Goal: Book appointment/travel/reservation

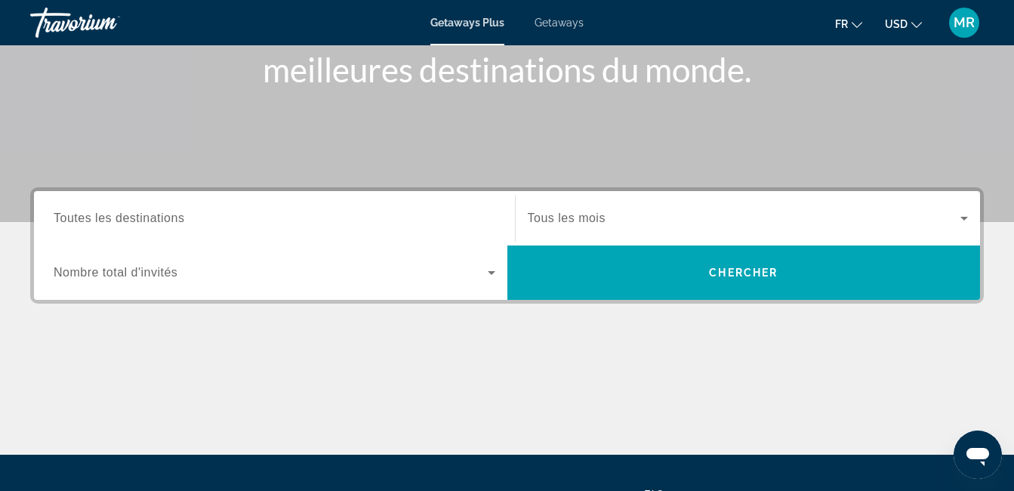
scroll to position [115, 0]
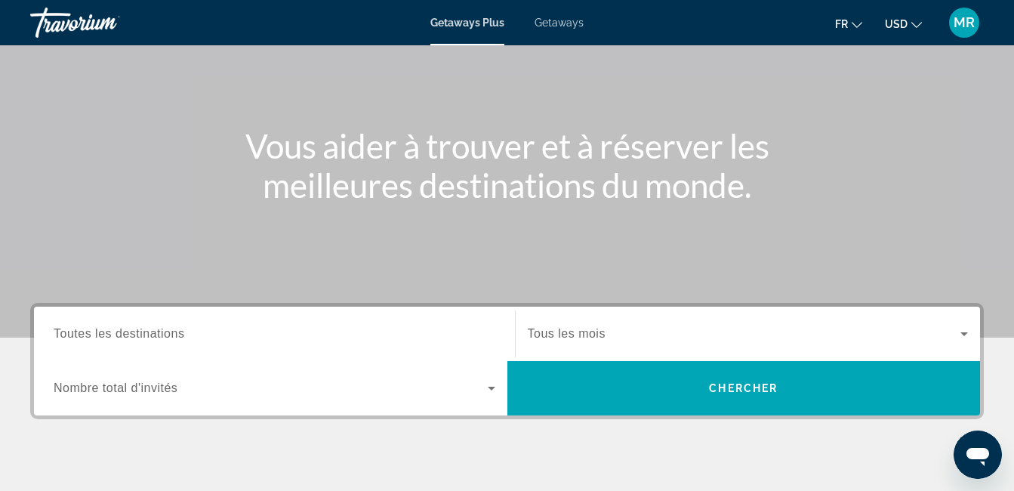
click at [301, 336] on input "Destination Toutes les destinations" at bounding box center [275, 334] width 442 height 18
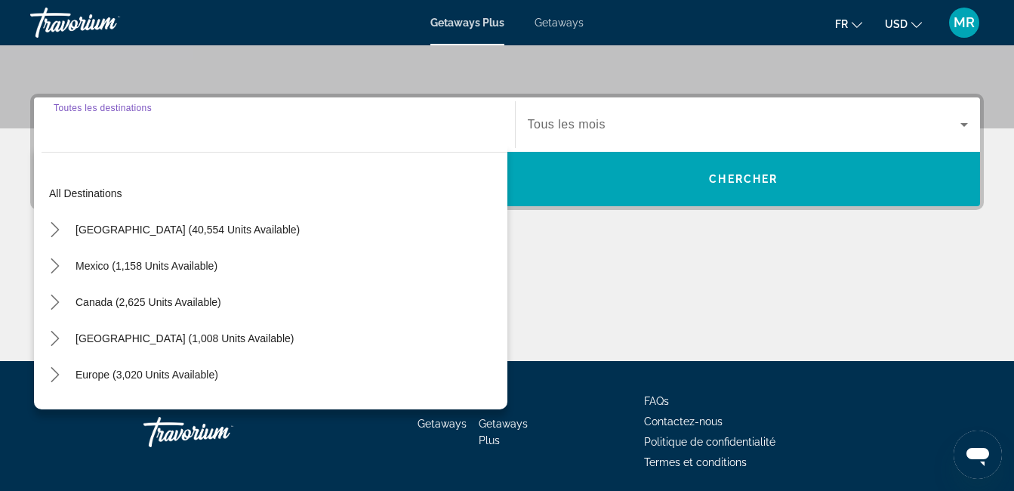
scroll to position [369, 0]
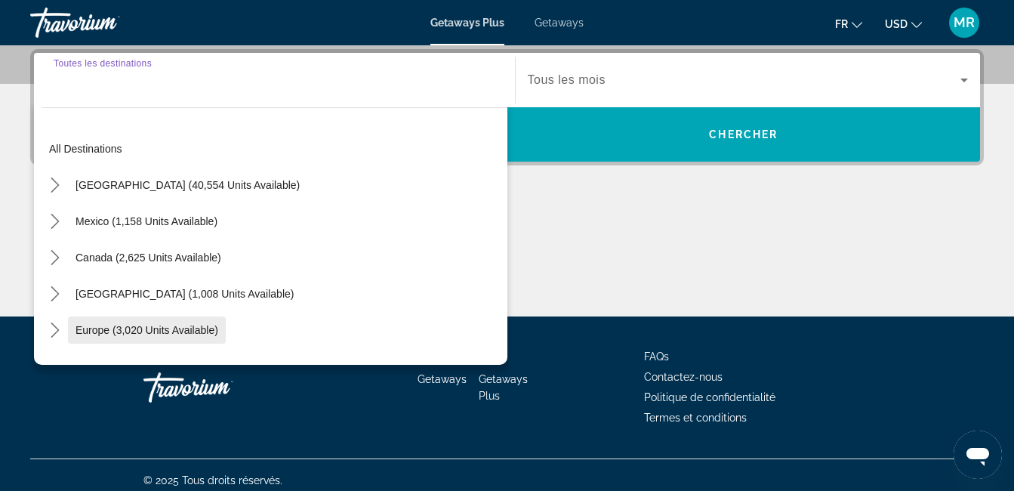
click at [179, 325] on span "Europe (3,020 units available)" at bounding box center [146, 330] width 143 height 12
type input "**********"
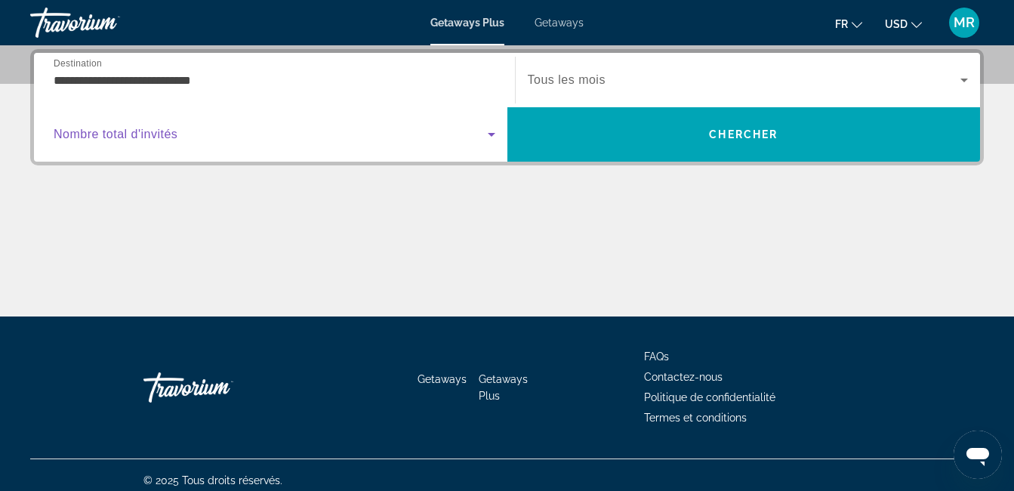
click at [488, 133] on icon "Search widget" at bounding box center [492, 135] width 8 height 4
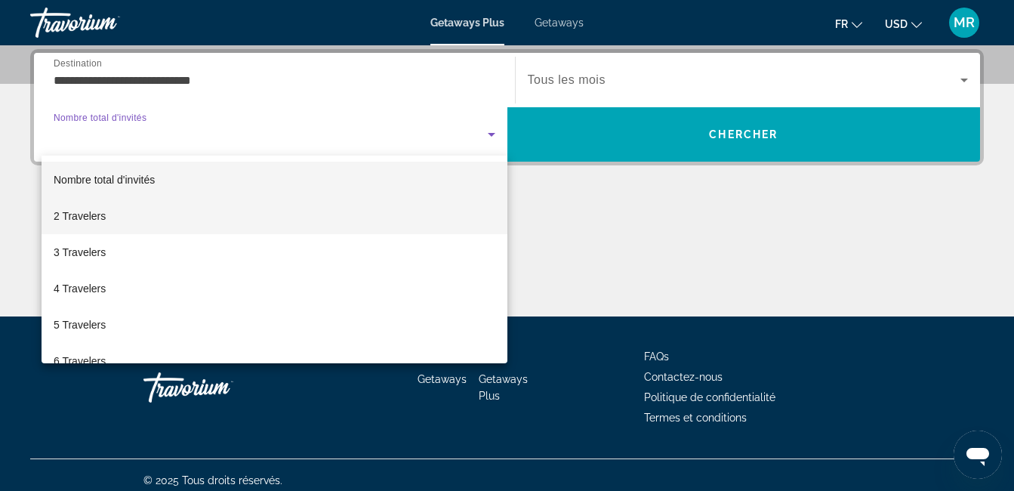
click at [80, 212] on span "2 Travelers" at bounding box center [80, 216] width 52 height 18
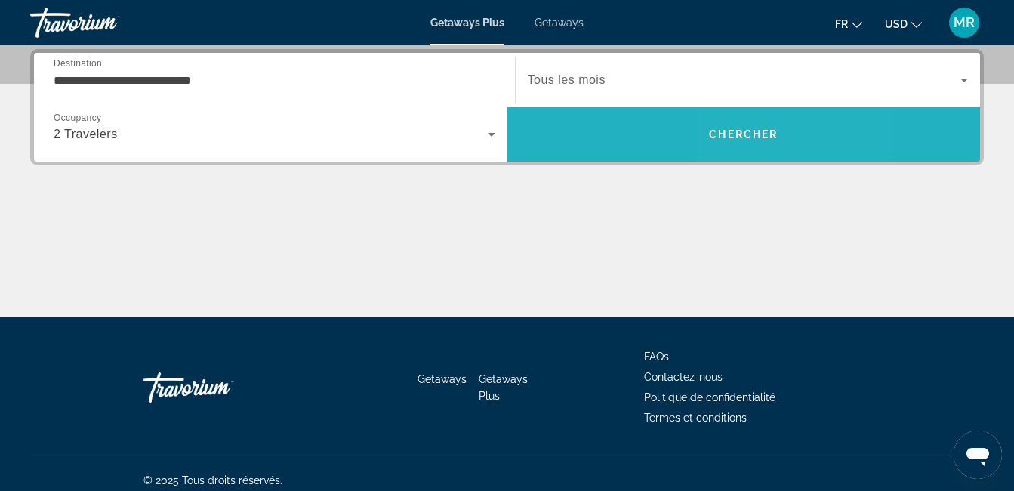
click at [766, 139] on span "Chercher" at bounding box center [743, 134] width 69 height 12
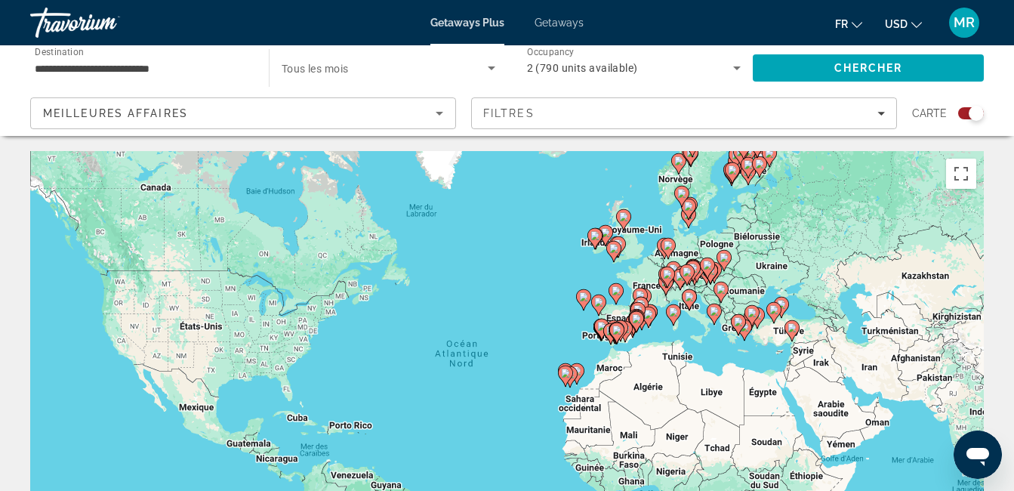
click at [916, 26] on icon "Change currency" at bounding box center [916, 25] width 11 height 11
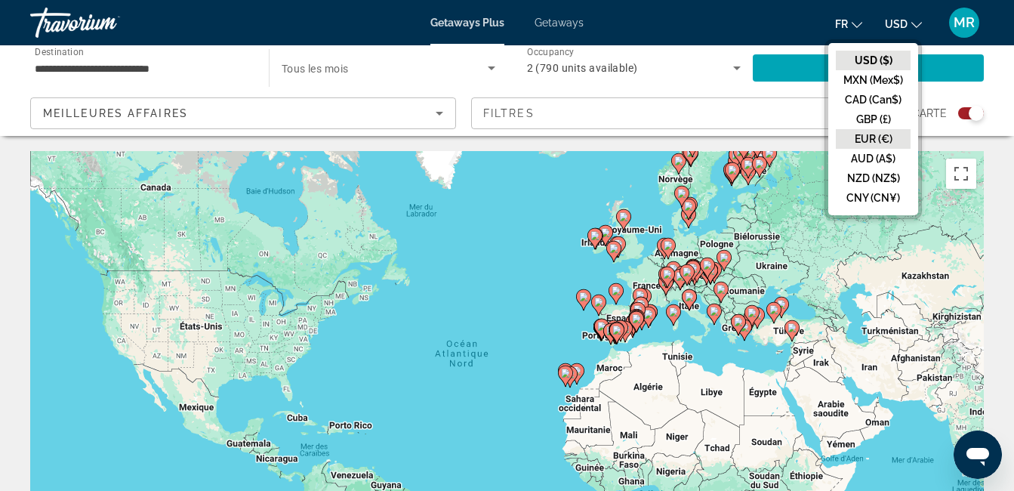
click at [877, 140] on button "EUR (€)" at bounding box center [873, 139] width 75 height 20
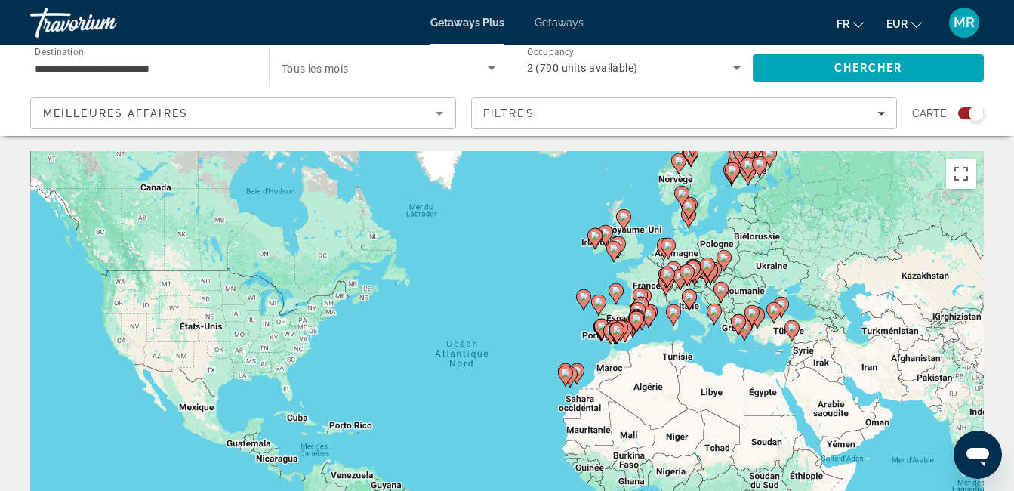
click at [573, 25] on span "Getaways" at bounding box center [558, 23] width 49 height 12
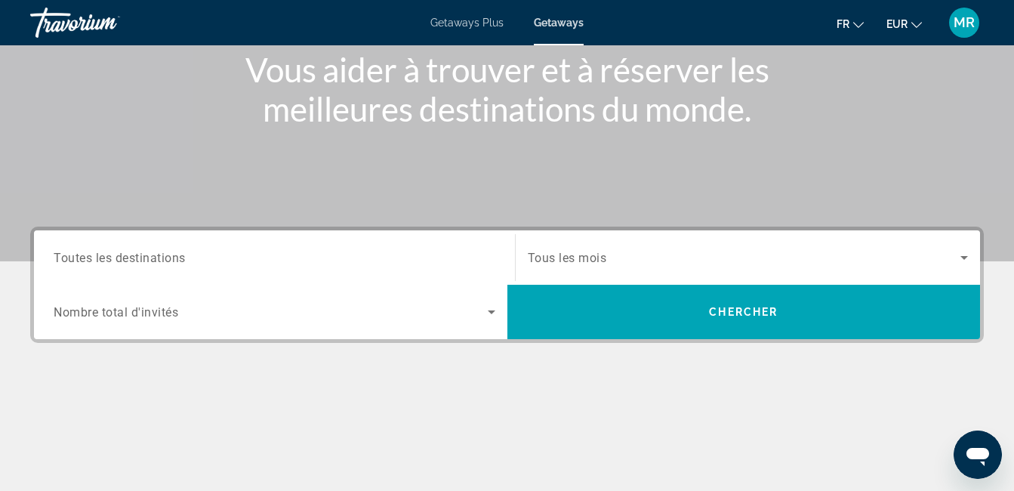
scroll to position [223, 0]
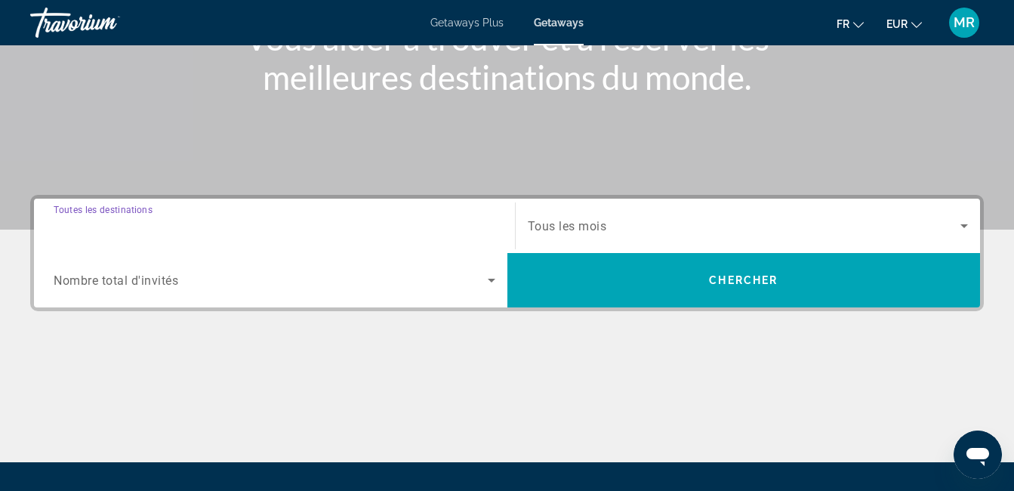
click at [396, 229] on input "Destination Toutes les destinations" at bounding box center [275, 226] width 442 height 18
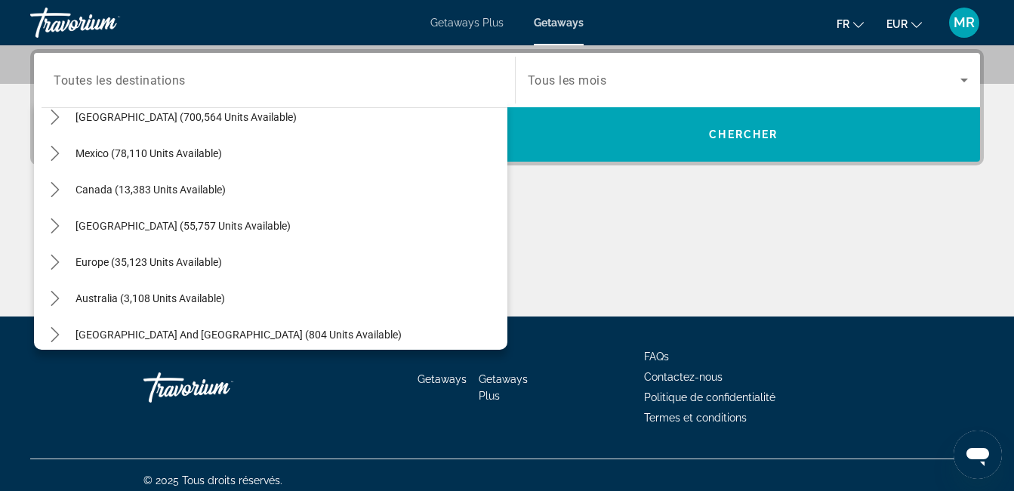
scroll to position [44, 0]
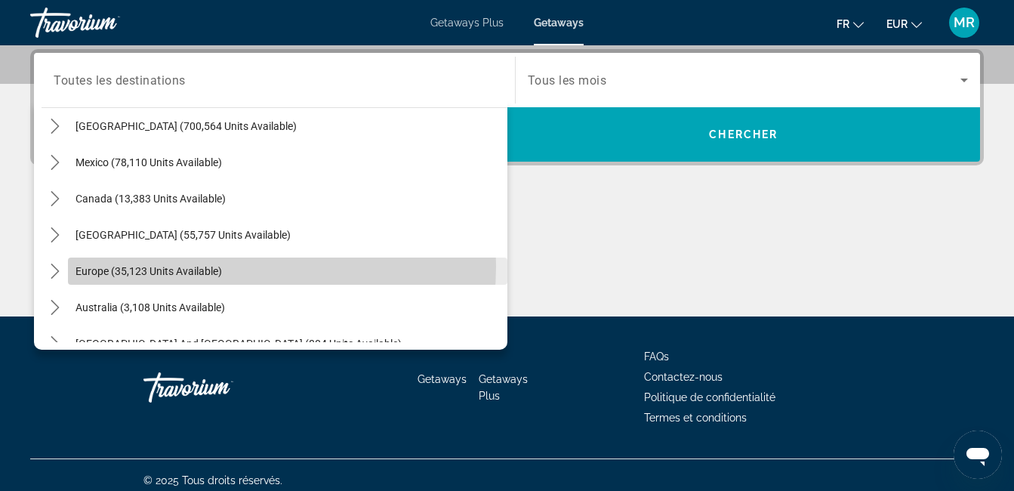
click at [189, 266] on span "Europe (35,123 units available)" at bounding box center [148, 271] width 146 height 12
type input "**********"
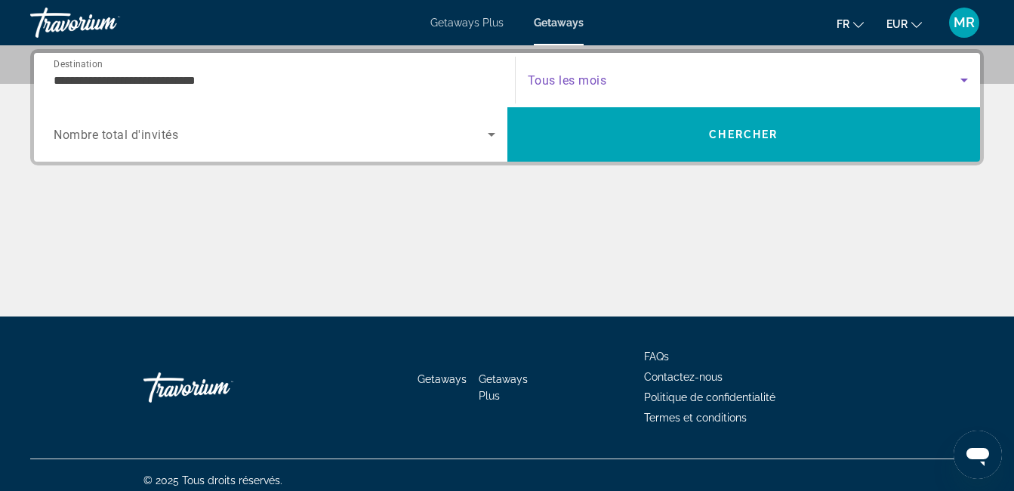
click at [650, 77] on span "Search widget" at bounding box center [744, 80] width 433 height 18
